Goal: Task Accomplishment & Management: Complete application form

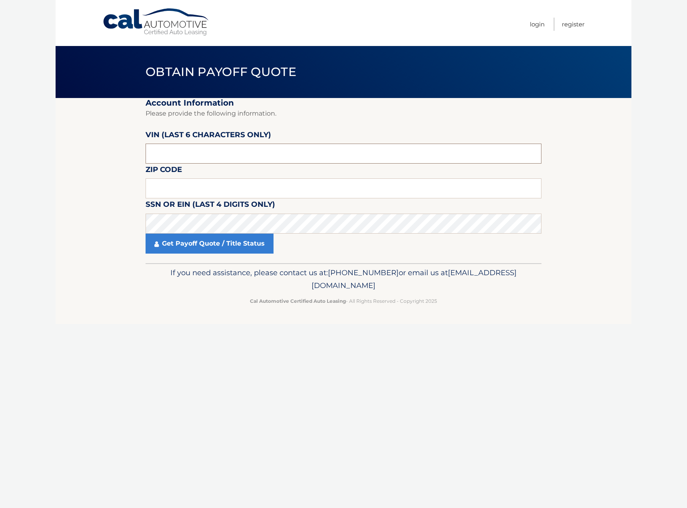
click at [193, 149] on input "text" at bounding box center [343, 153] width 396 height 20
click at [190, 190] on input "text" at bounding box center [343, 188] width 396 height 20
type input "11758"
type input "9*****"
type input "596540"
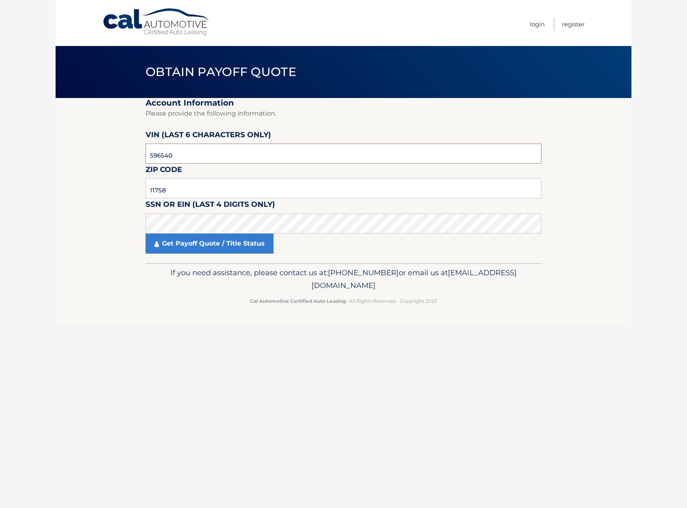
click button "For Originating Dealer" at bounding box center [0, 0] width 0 height 0
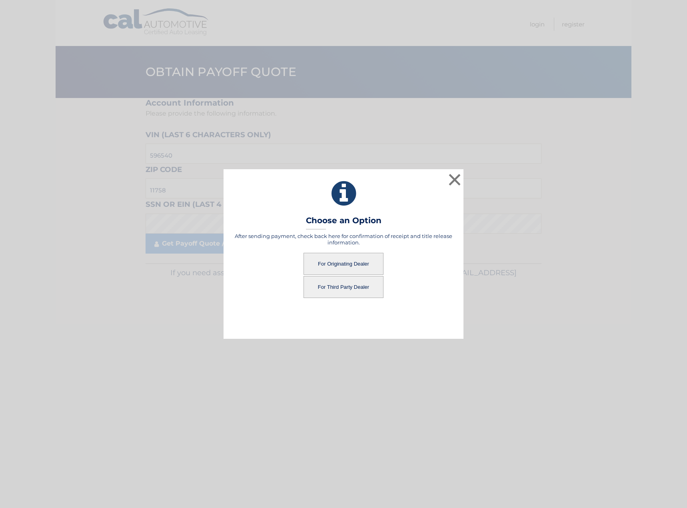
click at [341, 260] on button "For Originating Dealer" at bounding box center [343, 264] width 80 height 22
click at [335, 263] on button "For Originating Dealer" at bounding box center [343, 264] width 80 height 22
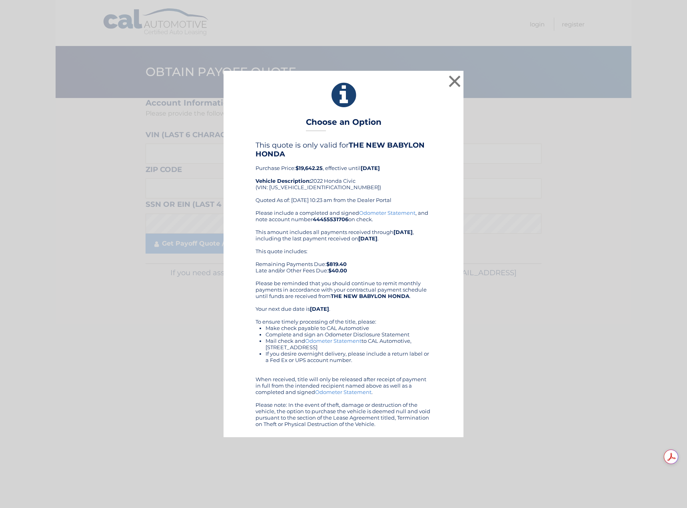
drag, startPoint x: 430, startPoint y: 423, endPoint x: 280, endPoint y: 151, distance: 310.7
click at [262, 131] on div "× Choose an Option This quote is only valid for THE NEW BABYLON HONDA Purchase …" at bounding box center [343, 254] width 240 height 366
click at [561, 213] on div "× Choose an Option This quote is only valid for THE NEW BABYLON HONDA Purchase …" at bounding box center [343, 254] width 680 height 366
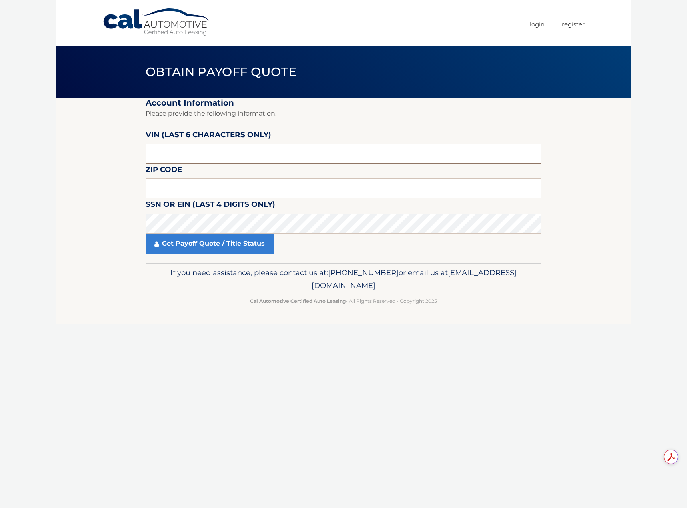
click at [191, 156] on input "text" at bounding box center [343, 153] width 396 height 20
type input "11758"
type input "596540"
click button "For Originating Dealer" at bounding box center [0, 0] width 0 height 0
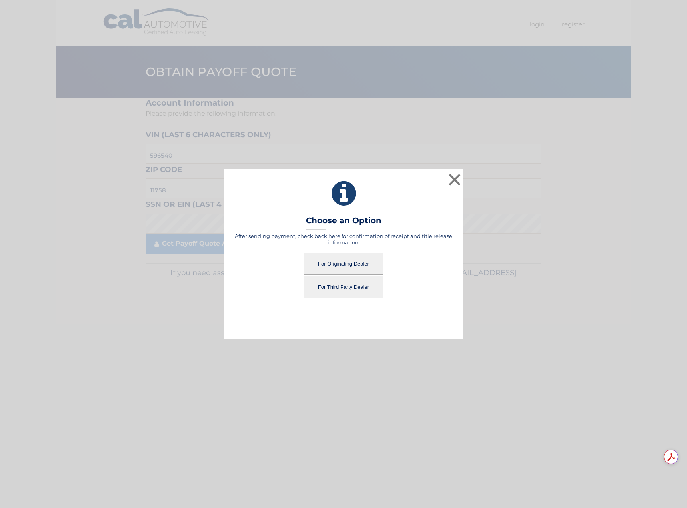
click at [371, 293] on button "For Third Party Dealer" at bounding box center [343, 287] width 80 height 22
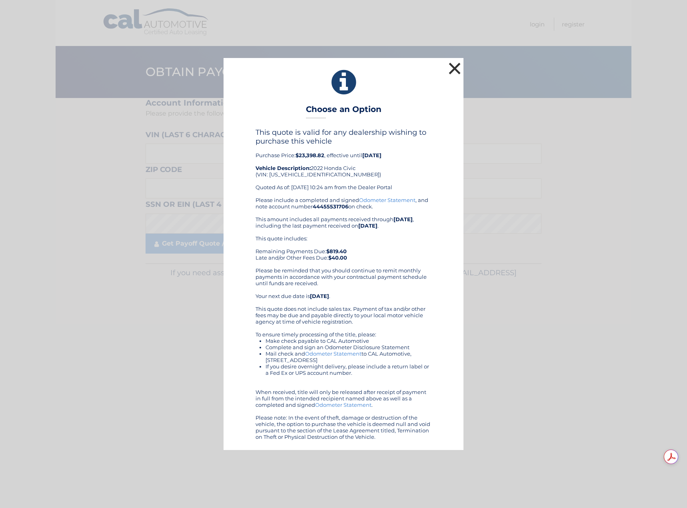
drag, startPoint x: 454, startPoint y: 67, endPoint x: 451, endPoint y: 59, distance: 8.3
click at [454, 68] on button "×" at bounding box center [454, 68] width 16 height 16
